Goal: Transaction & Acquisition: Purchase product/service

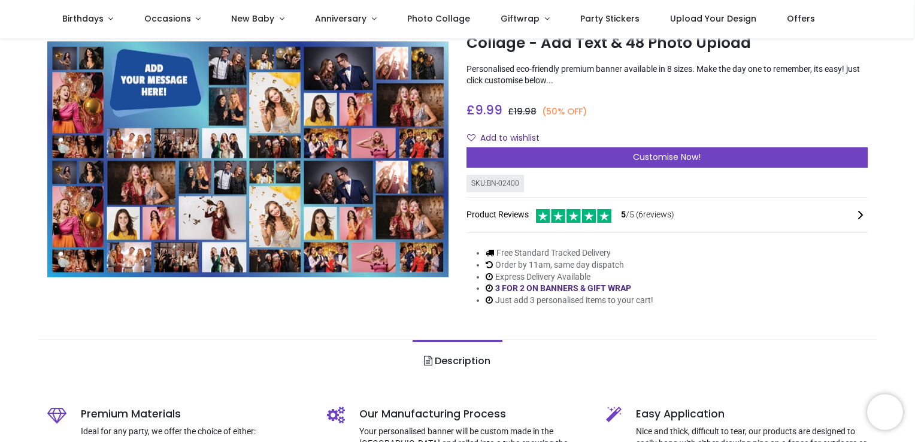
scroll to position [60, 0]
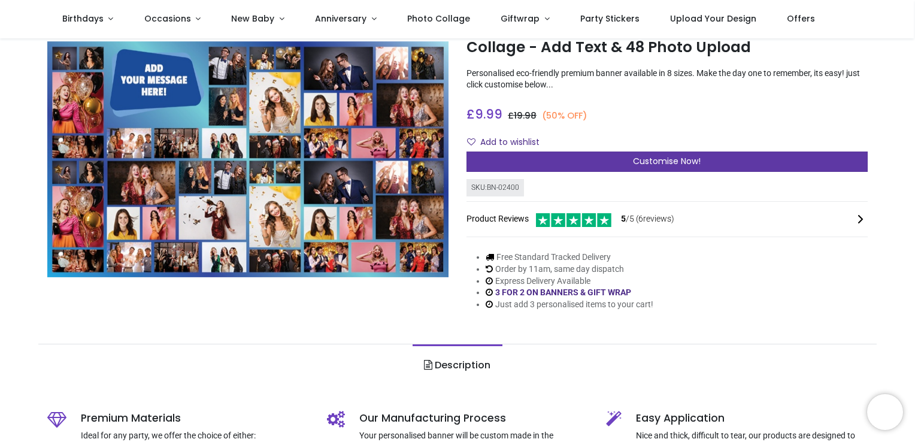
click at [699, 161] on span "Customise Now!" at bounding box center [667, 161] width 68 height 12
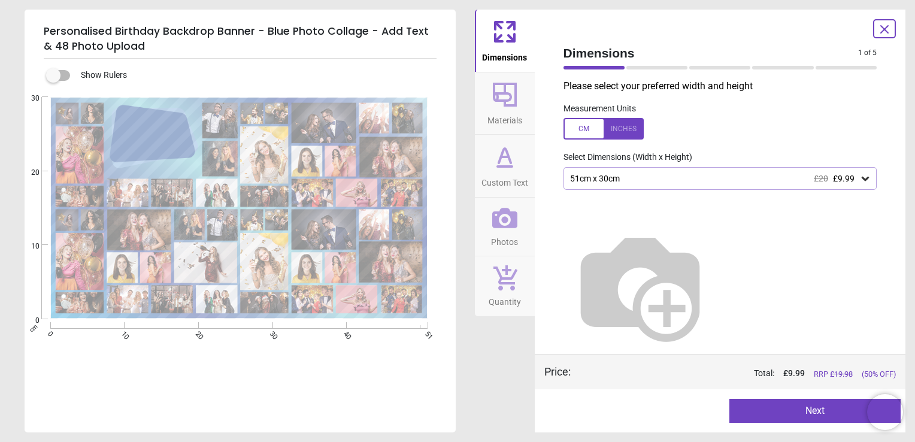
click at [672, 178] on div "51cm x 30cm £20 £9.99" at bounding box center [714, 179] width 291 height 10
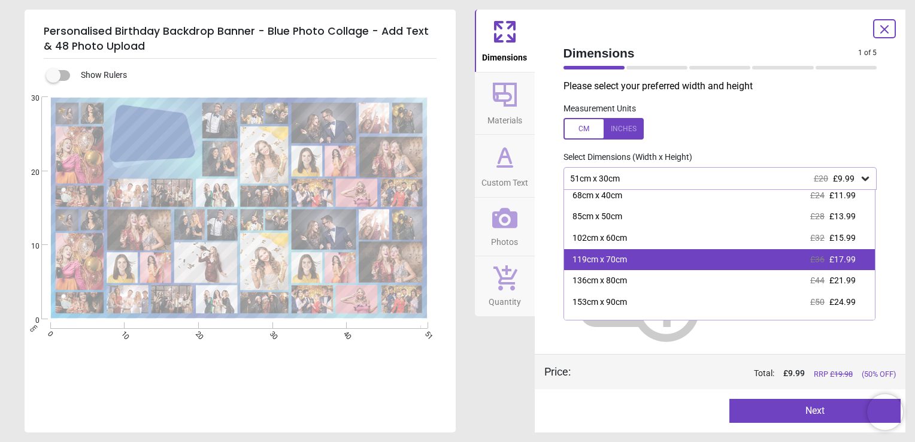
scroll to position [41, 0]
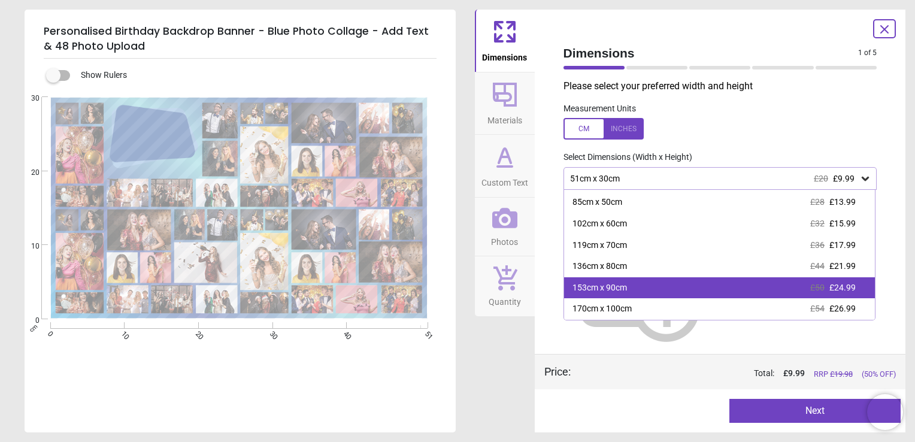
click at [648, 291] on div "153cm x 90cm £50 £24.99" at bounding box center [720, 288] width 312 height 22
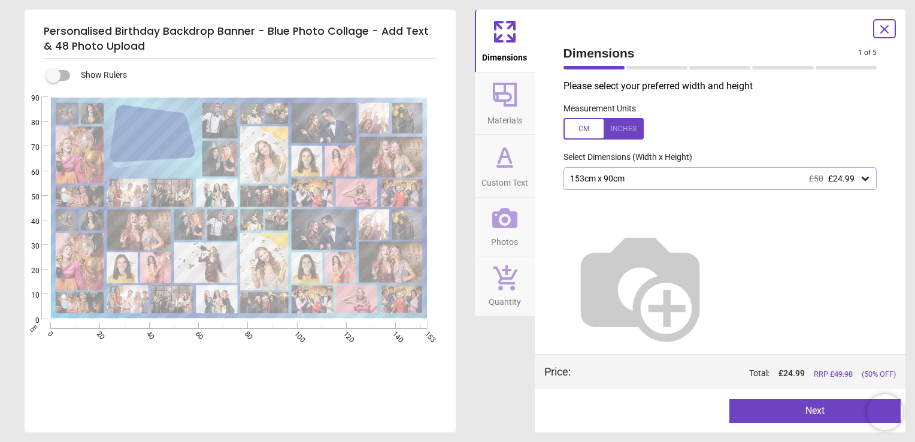
click at [782, 419] on button "Next" at bounding box center [815, 411] width 171 height 24
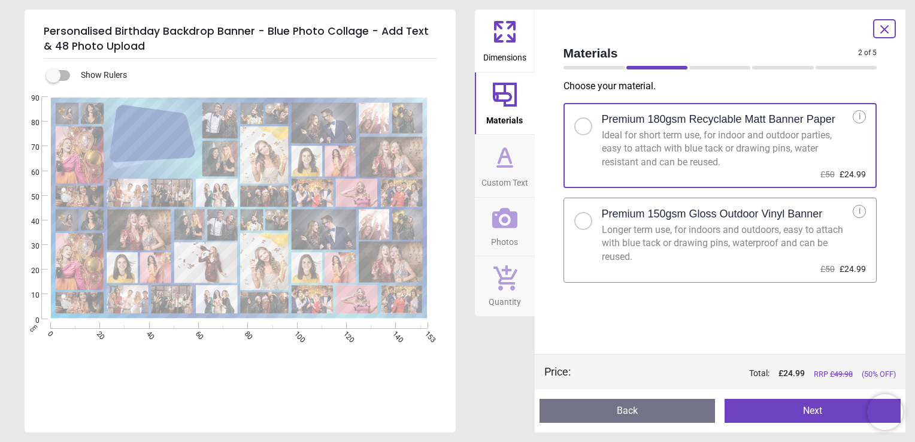
click at [786, 409] on button "Next" at bounding box center [813, 411] width 176 height 24
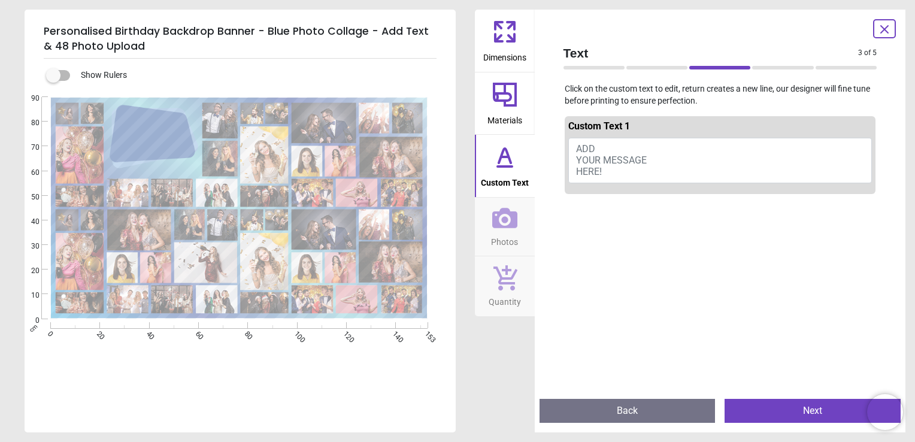
click at [587, 152] on span "ADD YOUR MESSAGE HERE!" at bounding box center [611, 160] width 71 height 34
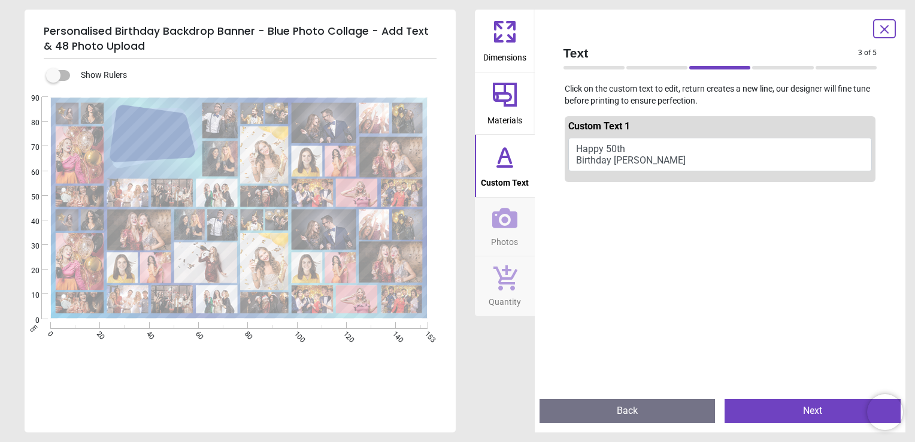
type textarea "**********"
click at [614, 161] on button "Happy 50th Birthday Pete" at bounding box center [721, 155] width 304 height 34
click at [614, 162] on button "Happy 50th Birthday Pete" at bounding box center [721, 155] width 304 height 34
click at [628, 149] on button "Happy 50th Birthday Pete" at bounding box center [721, 155] width 304 height 34
click at [506, 161] on icon at bounding box center [505, 157] width 29 height 29
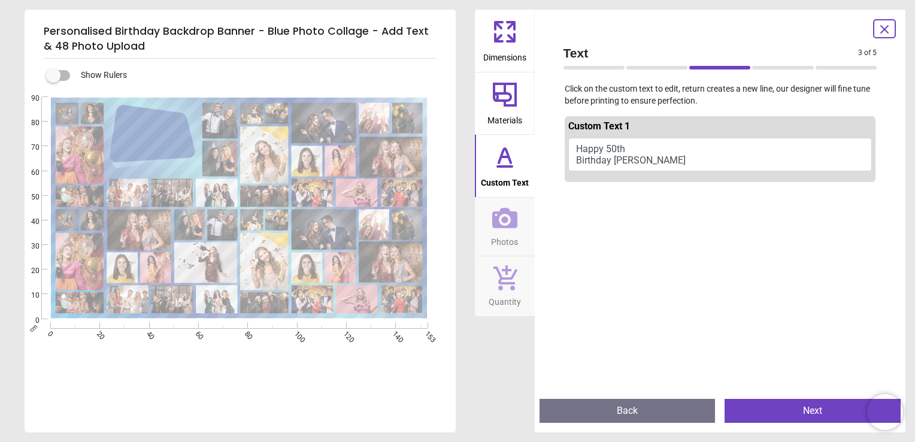
click at [802, 415] on button "Next" at bounding box center [813, 411] width 176 height 24
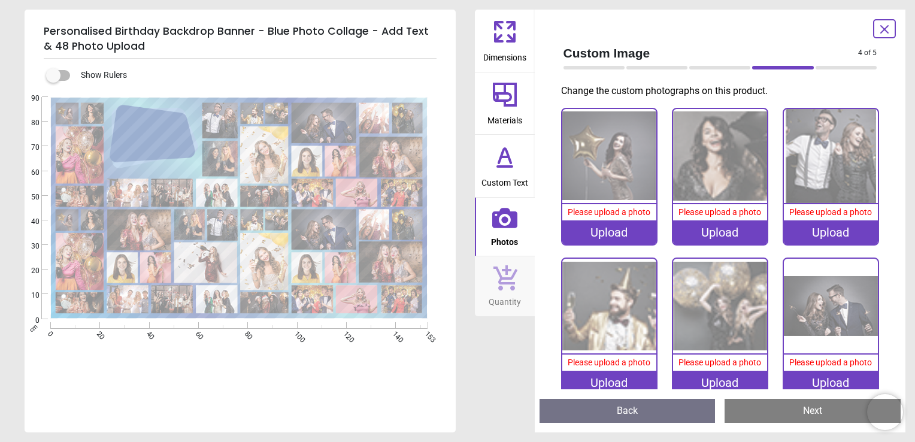
click at [597, 231] on div "Upload" at bounding box center [610, 232] width 94 height 24
click at [584, 226] on div "Upload" at bounding box center [610, 232] width 94 height 24
click at [129, 61] on div "**********" at bounding box center [240, 246] width 431 height 374
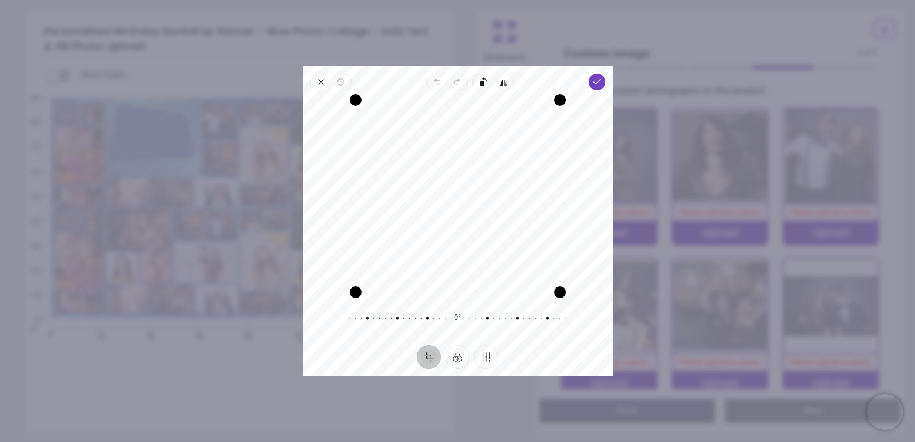
drag, startPoint x: 439, startPoint y: 176, endPoint x: 439, endPoint y: 186, distance: 10.2
click at [439, 186] on div "Recenter" at bounding box center [458, 196] width 291 height 192
click at [482, 183] on div "Recenter" at bounding box center [458, 196] width 291 height 192
click at [597, 83] on icon "button" at bounding box center [597, 82] width 10 height 10
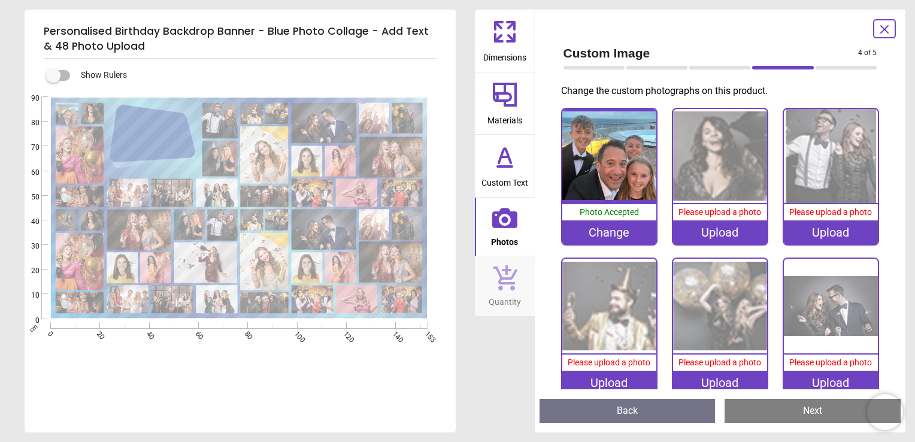
click at [720, 232] on div "Upload" at bounding box center [720, 232] width 94 height 24
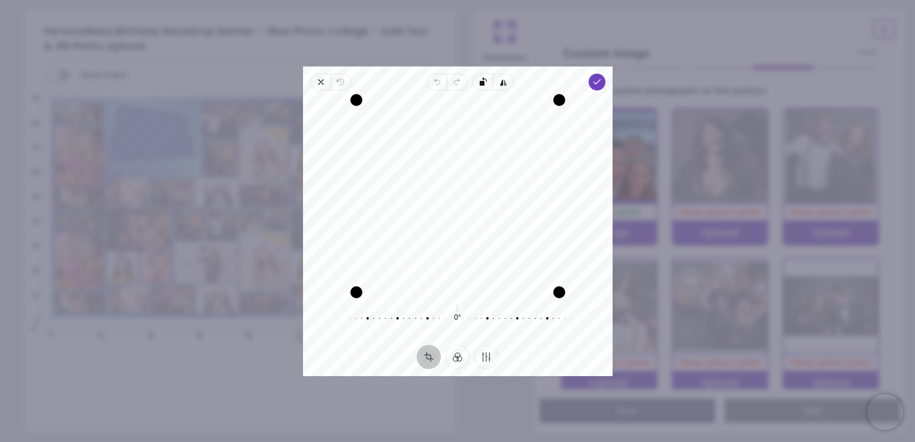
drag, startPoint x: 446, startPoint y: 162, endPoint x: 448, endPoint y: 193, distance: 31.2
click at [448, 193] on div "Recenter" at bounding box center [458, 196] width 291 height 192
click at [596, 84] on icon "button" at bounding box center [597, 82] width 10 height 10
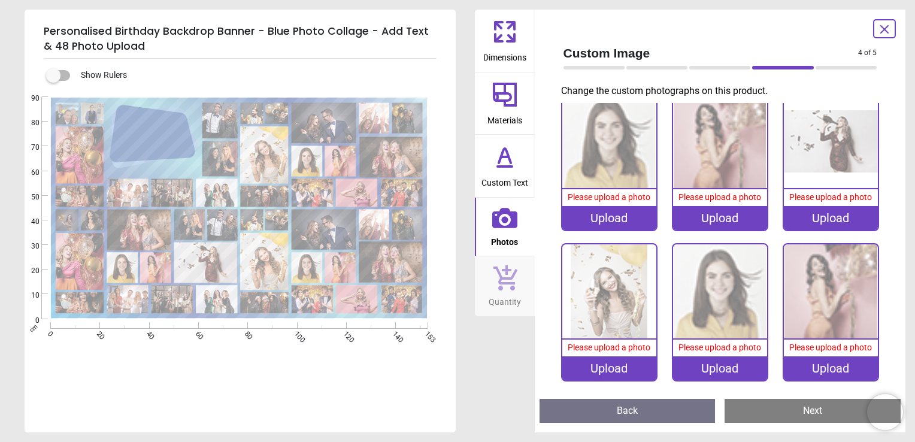
scroll to position [1669, 0]
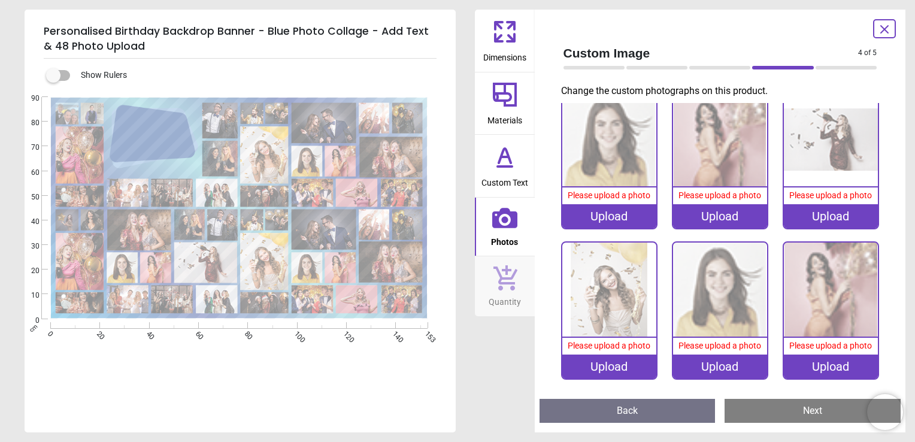
click at [615, 355] on div "Upload" at bounding box center [610, 367] width 94 height 24
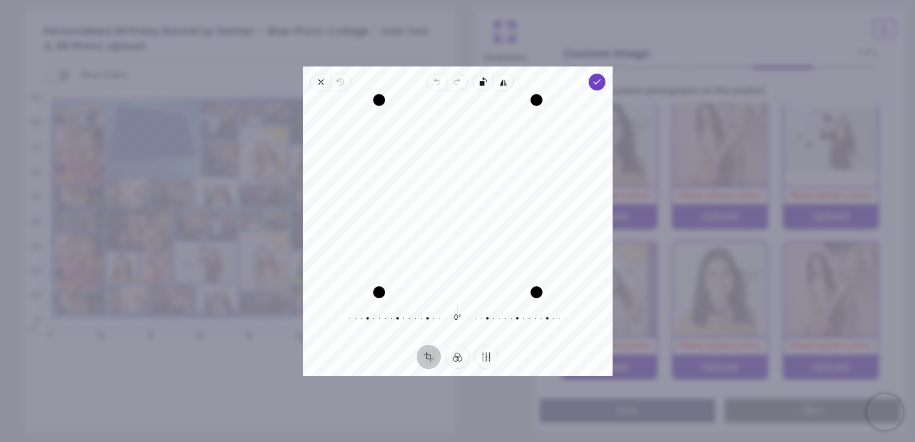
drag, startPoint x: 457, startPoint y: 202, endPoint x: 455, endPoint y: 183, distance: 18.6
click at [455, 183] on div "Recenter" at bounding box center [458, 196] width 291 height 192
click at [601, 82] on icon "button" at bounding box center [597, 82] width 10 height 10
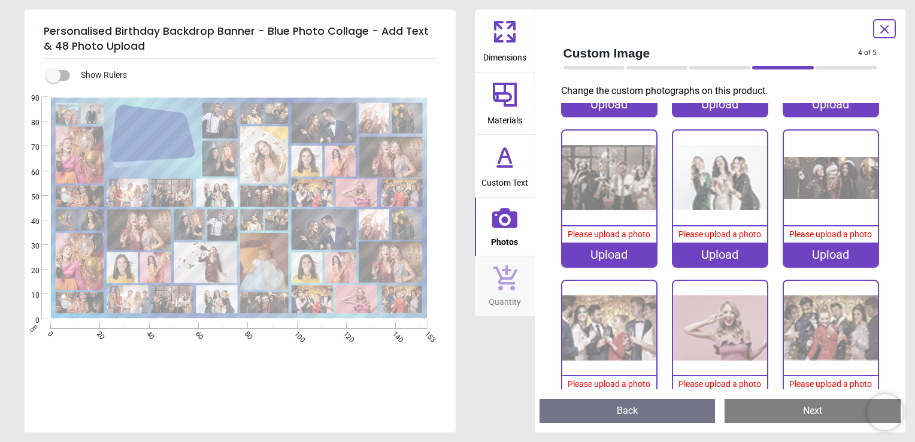
scroll to position [2088, 0]
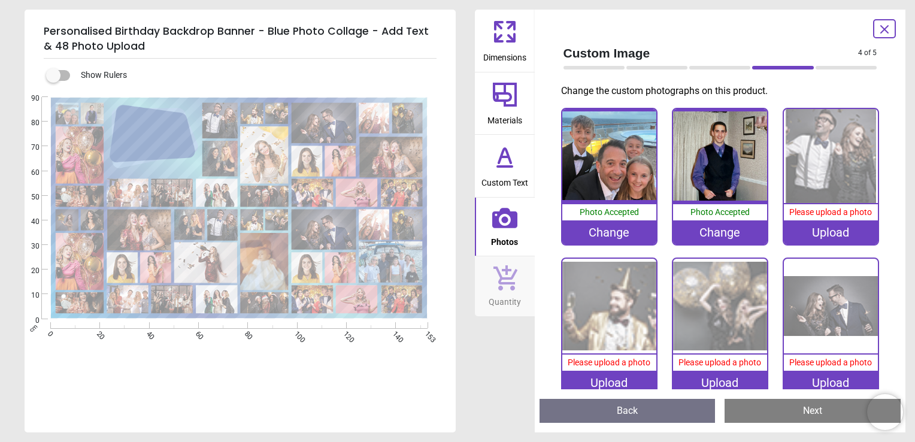
scroll to position [1728, 0]
